Goal: Task Accomplishment & Management: Use online tool/utility

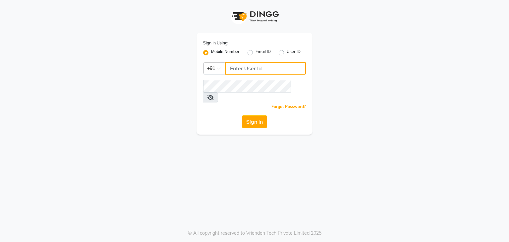
click at [244, 68] on input "Username" at bounding box center [265, 68] width 80 height 13
type input "7684837520"
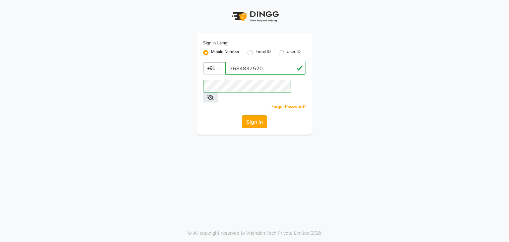
click at [256, 115] on button "Sign In" at bounding box center [254, 121] width 25 height 13
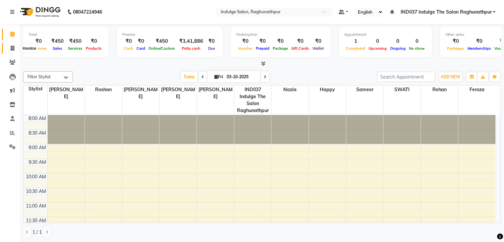
click at [11, 48] on icon at bounding box center [13, 48] width 4 height 5
select select "service"
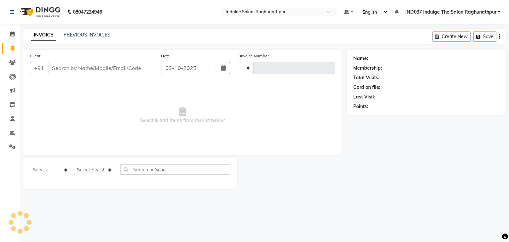
type input "0802"
select select "7475"
click at [113, 67] on input "Client" at bounding box center [99, 68] width 103 height 13
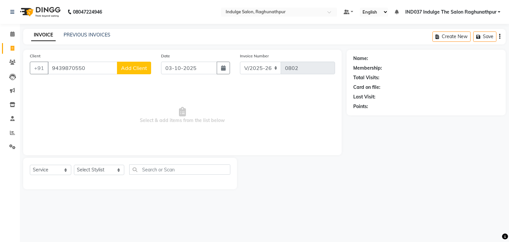
click at [113, 63] on input "9439870550" at bounding box center [83, 68] width 70 height 13
type input "9439870552"
click at [133, 71] on span "Add Client" at bounding box center [134, 68] width 26 height 7
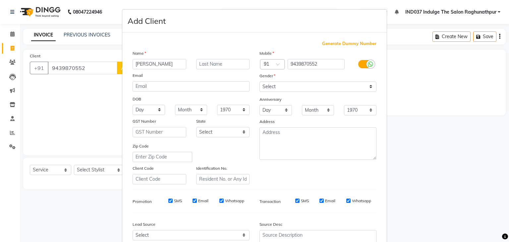
type input "[PERSON_NAME]"
click at [271, 87] on select "Select [DEMOGRAPHIC_DATA] [DEMOGRAPHIC_DATA] Other Prefer Not To Say" at bounding box center [317, 86] width 117 height 10
select select "[DEMOGRAPHIC_DATA]"
click at [259, 82] on select "Select [DEMOGRAPHIC_DATA] [DEMOGRAPHIC_DATA] Other Prefer Not To Say" at bounding box center [317, 86] width 117 height 10
click at [358, 66] on label at bounding box center [365, 64] width 15 height 8
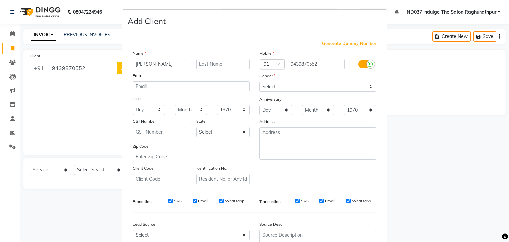
click at [0, 0] on input "checkbox" at bounding box center [0, 0] width 0 height 0
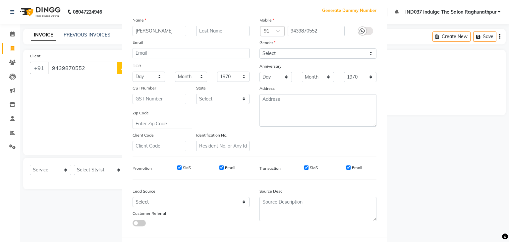
scroll to position [50, 0]
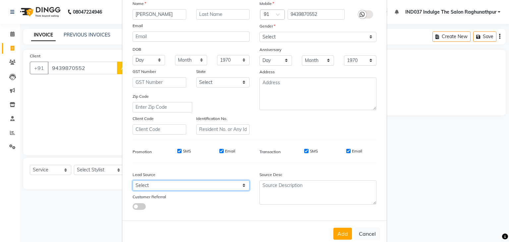
drag, startPoint x: 161, startPoint y: 190, endPoint x: 155, endPoint y: 101, distance: 89.0
click at [155, 101] on div "Generate Dummy Number Name [PERSON_NAME] Email DOB Day 01 02 03 04 05 06 07 08 …" at bounding box center [255, 103] width 254 height 224
select select "50886"
click at [132, 182] on select "Select Walk-in Referral Internet Friend Word of Mouth Advertisement Facebook Ju…" at bounding box center [190, 185] width 117 height 10
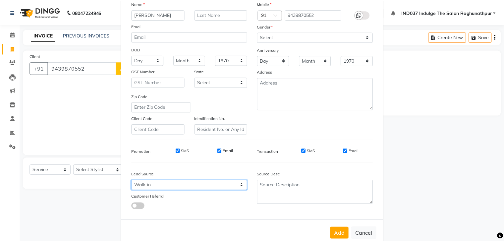
scroll to position [67, 0]
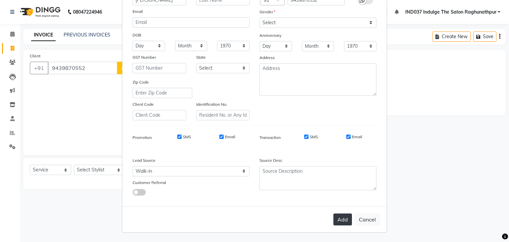
click at [340, 218] on button "Add" at bounding box center [342, 219] width 19 height 12
select select
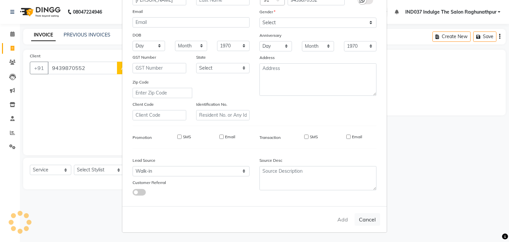
select select
checkbox input "false"
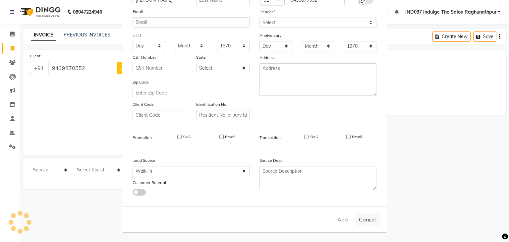
checkbox input "false"
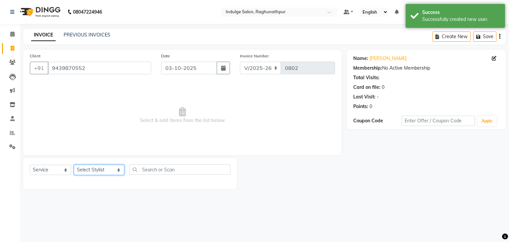
click at [92, 167] on select "Select Stylist [PERSON_NAME] Happy IND037 Indulge The Salon Raghunathpur [PERSO…" at bounding box center [99, 170] width 50 height 10
select select "66313"
click at [74, 165] on select "Select Stylist [PERSON_NAME] Happy IND037 Indulge The Salon Raghunathpur [PERSO…" at bounding box center [99, 170] width 50 height 10
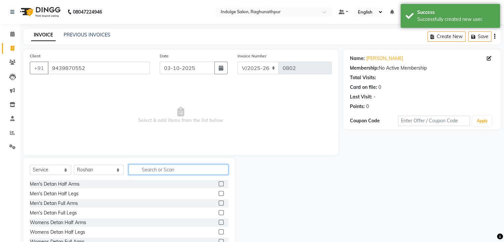
click at [155, 173] on input "text" at bounding box center [178, 169] width 99 height 10
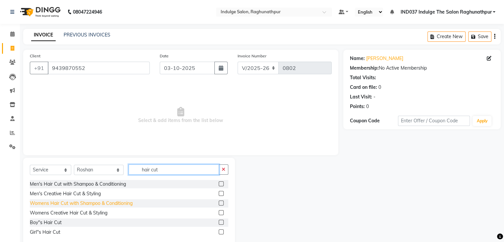
type input "hair cut"
click at [96, 203] on div "Womens Hair Cut with Shampoo & Conditioning" at bounding box center [81, 203] width 103 height 7
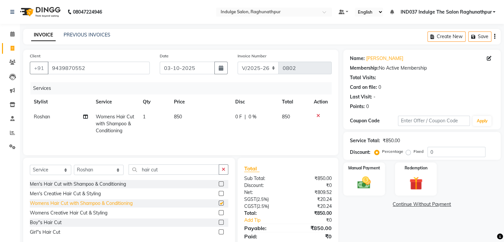
checkbox input "false"
click at [369, 180] on img at bounding box center [364, 183] width 22 height 16
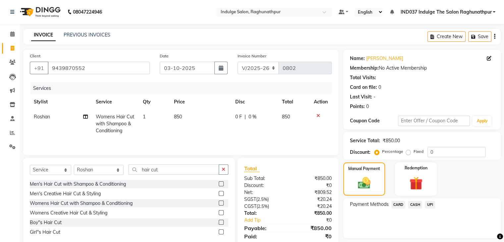
click at [416, 206] on span "CASH" at bounding box center [415, 205] width 14 height 8
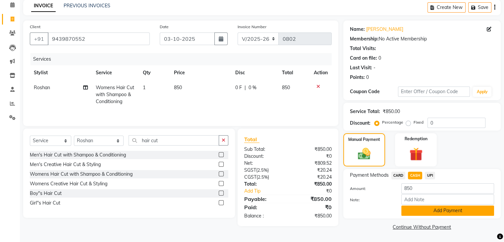
click at [421, 208] on button "Add Payment" at bounding box center [447, 210] width 93 height 10
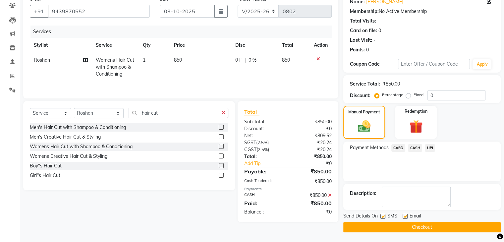
scroll to position [56, 0]
click at [405, 214] on label at bounding box center [404, 216] width 5 height 5
click at [405, 215] on input "checkbox" at bounding box center [404, 217] width 4 height 4
checkbox input "false"
click at [381, 217] on label at bounding box center [382, 216] width 5 height 5
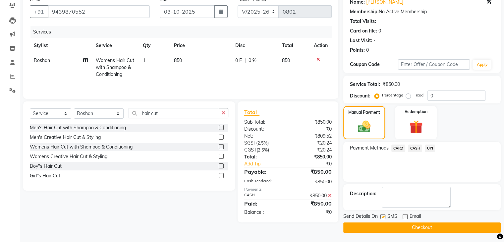
click at [381, 217] on input "checkbox" at bounding box center [382, 217] width 4 height 4
checkbox input "false"
click at [392, 222] on button "Checkout" at bounding box center [421, 227] width 157 height 10
